Goal: Transaction & Acquisition: Purchase product/service

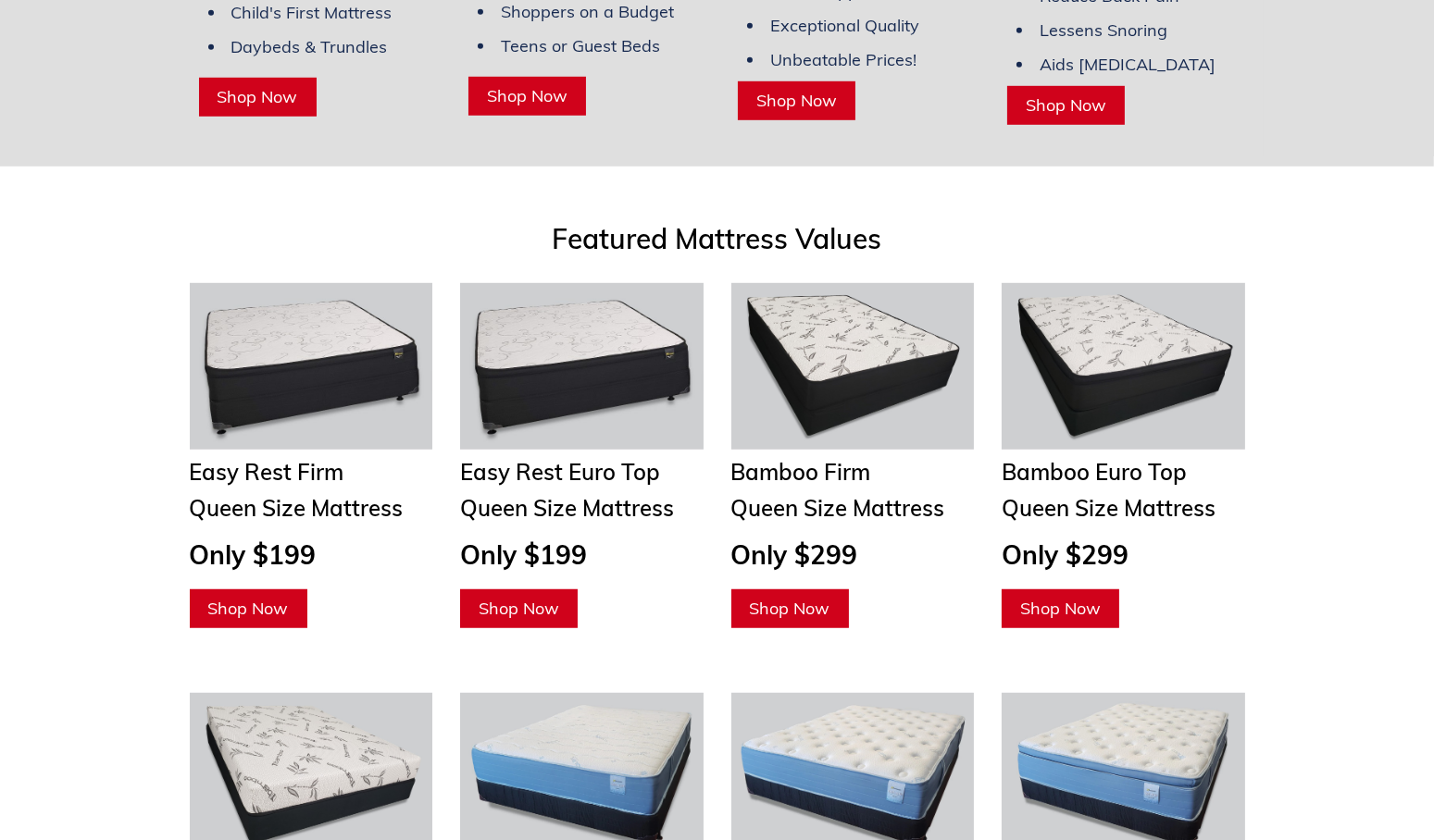
scroll to position [1871, 0]
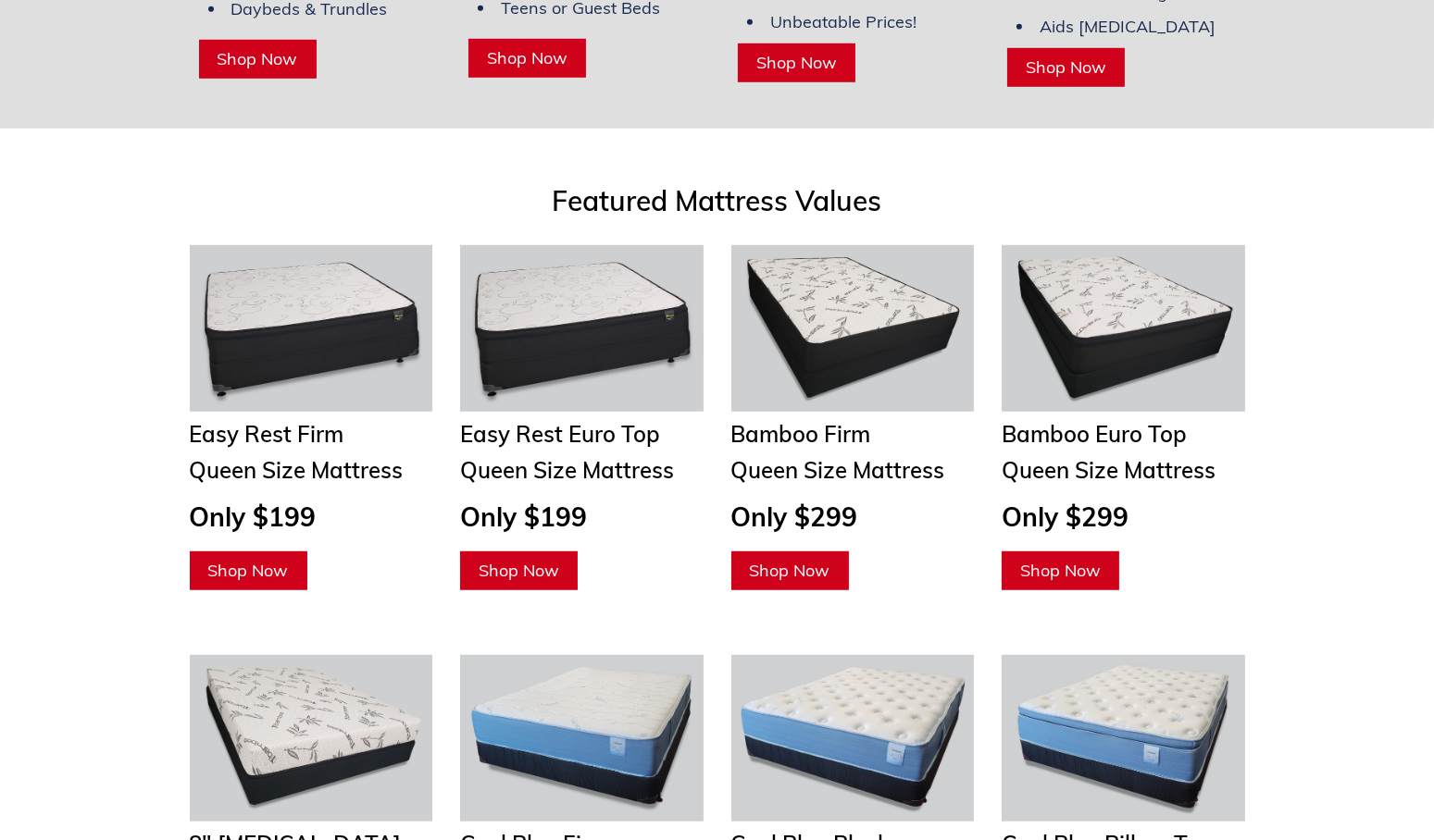
click at [1416, 568] on div "Featured Mattress Values Easy Rest Firm Queen Size Mattress Only $199 Shop Now …" at bounding box center [717, 385] width 1434 height 475
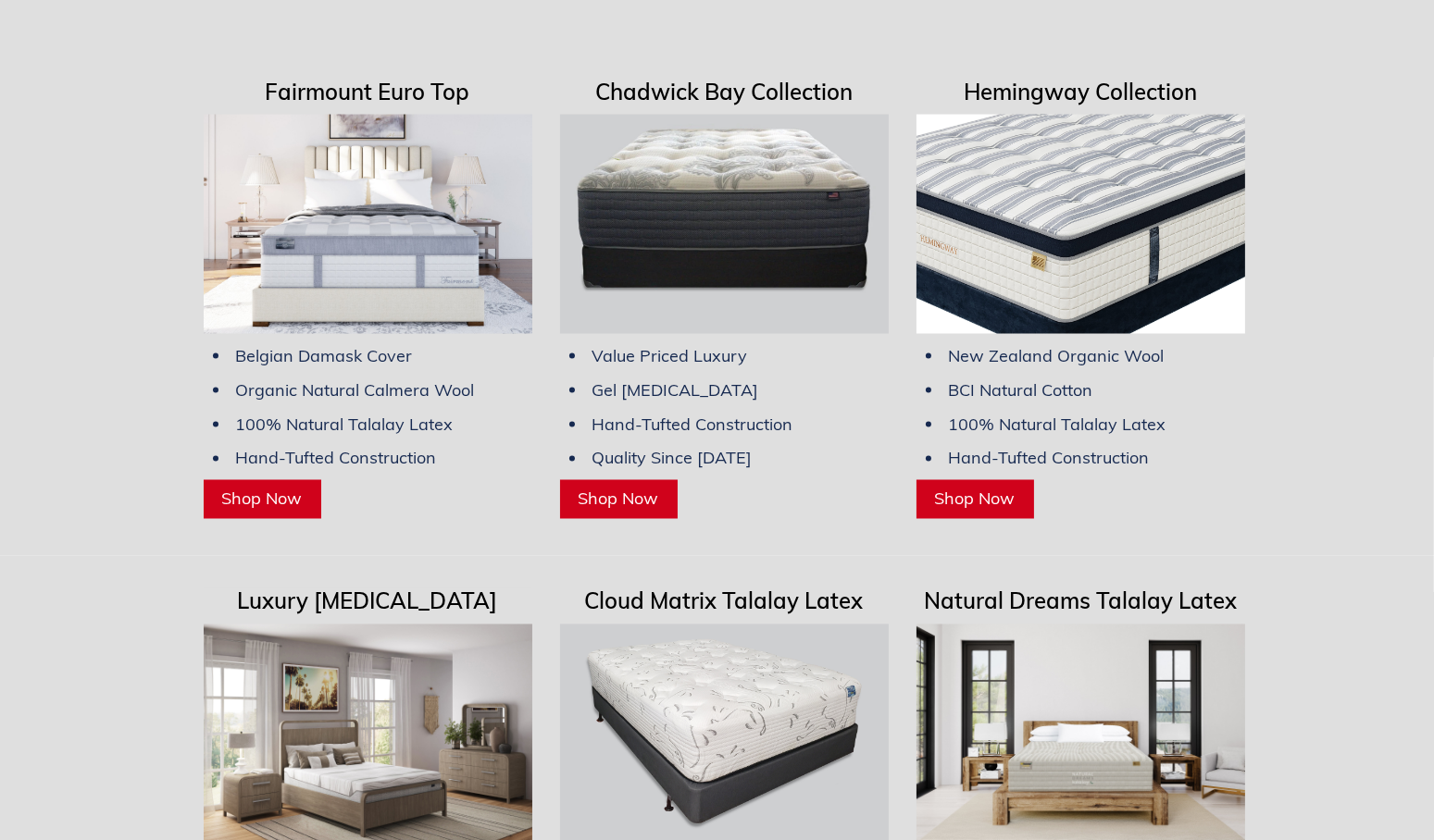
scroll to position [4558, 0]
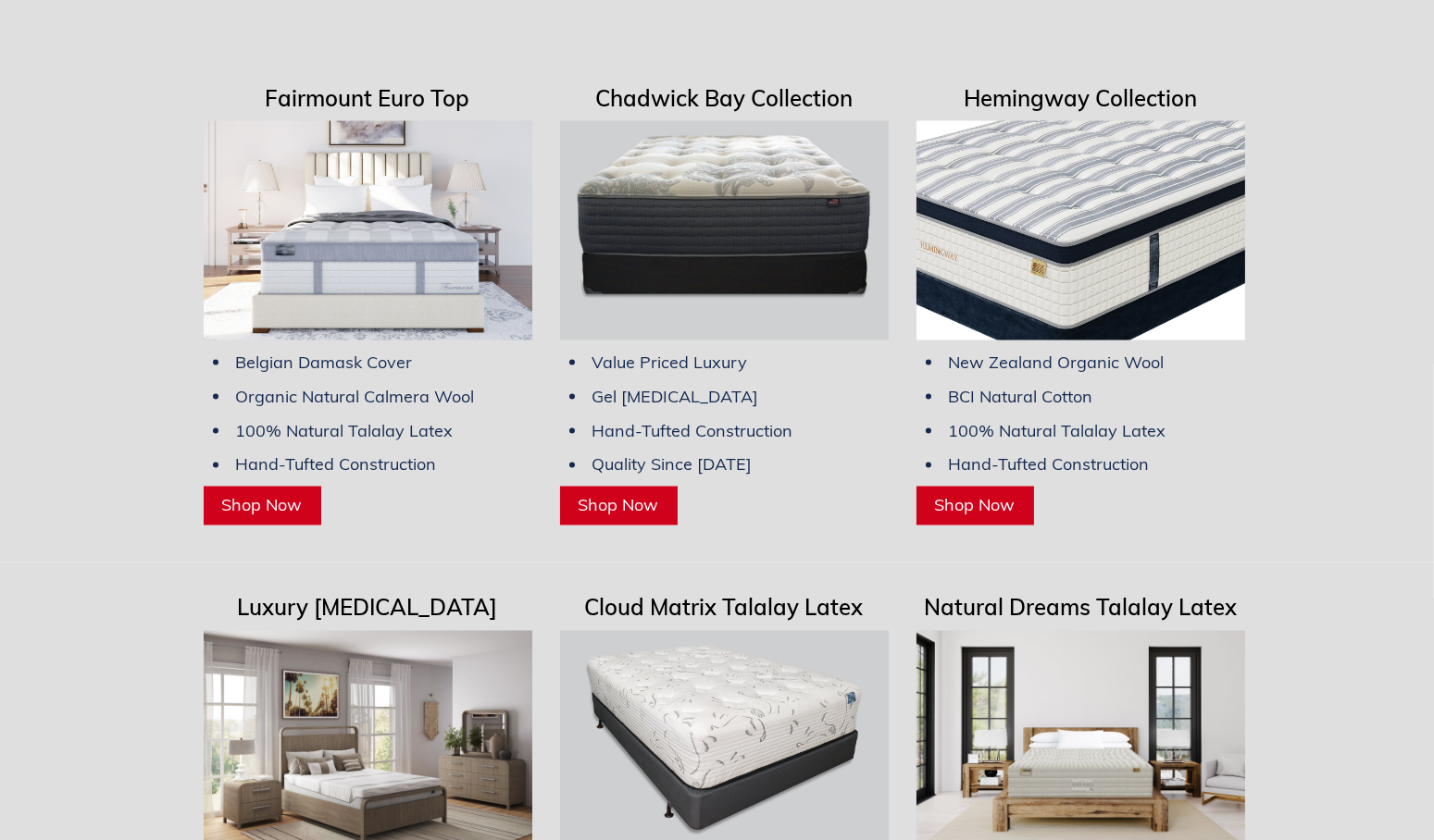
click at [999, 487] on link "Shop Now" at bounding box center [975, 506] width 118 height 39
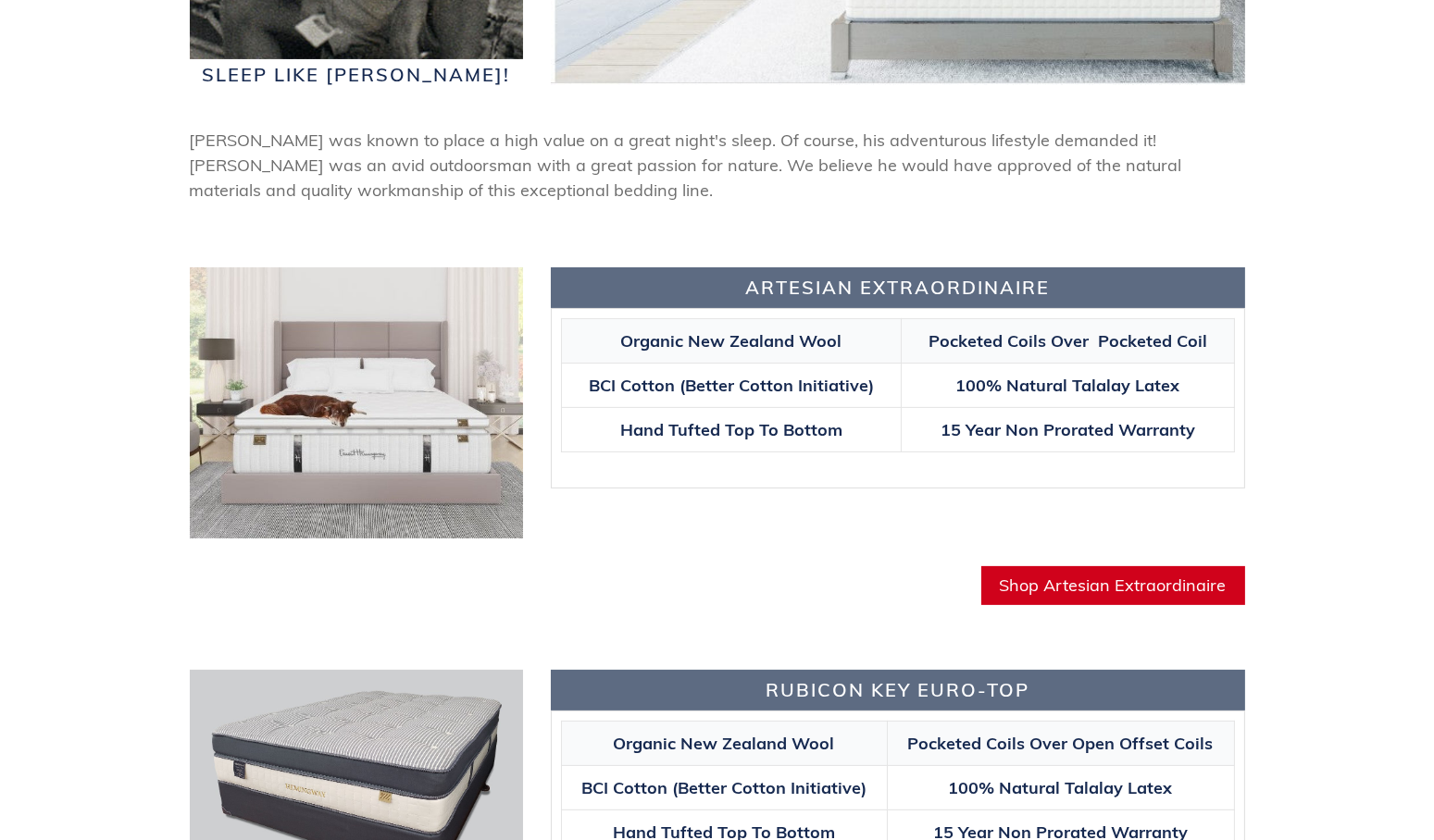
scroll to position [644, 0]
click at [1208, 588] on span "Shop Artesian Extraordinaire" at bounding box center [1112, 585] width 227 height 21
